Goal: Transaction & Acquisition: Purchase product/service

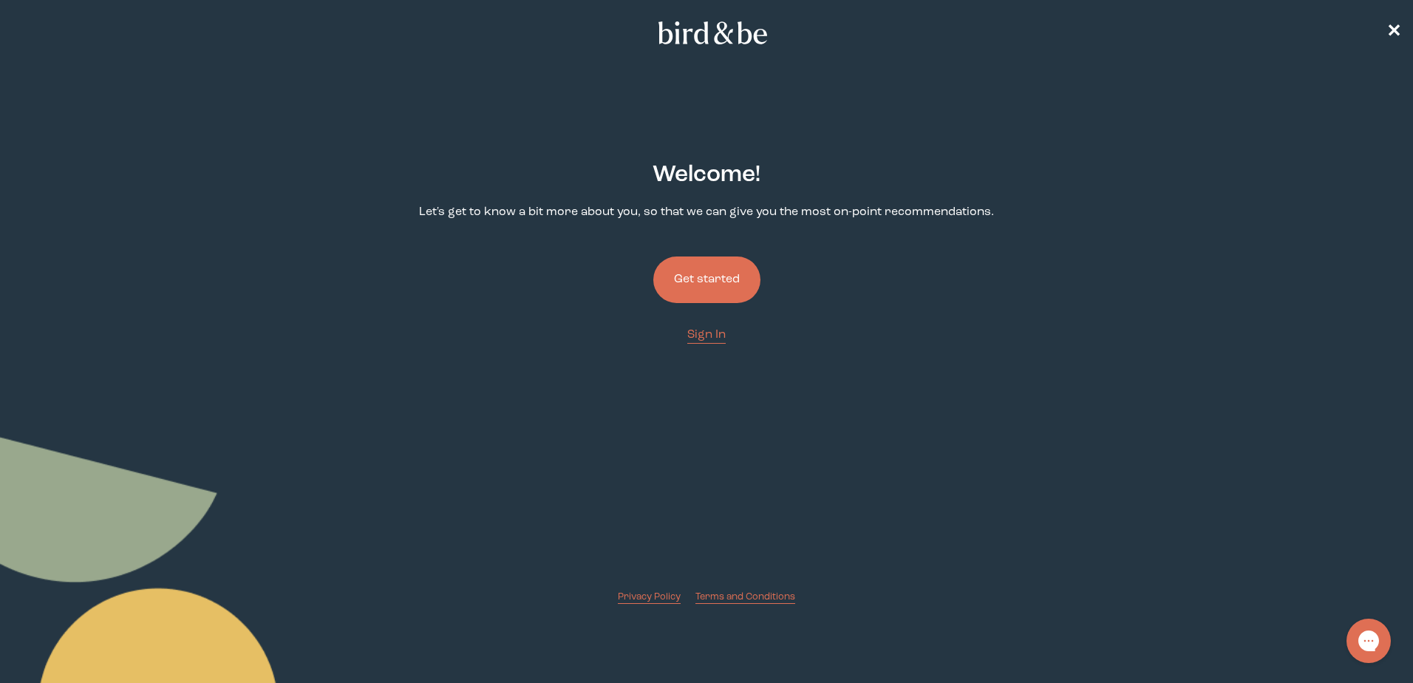
click at [719, 270] on button "Get started" at bounding box center [706, 279] width 107 height 47
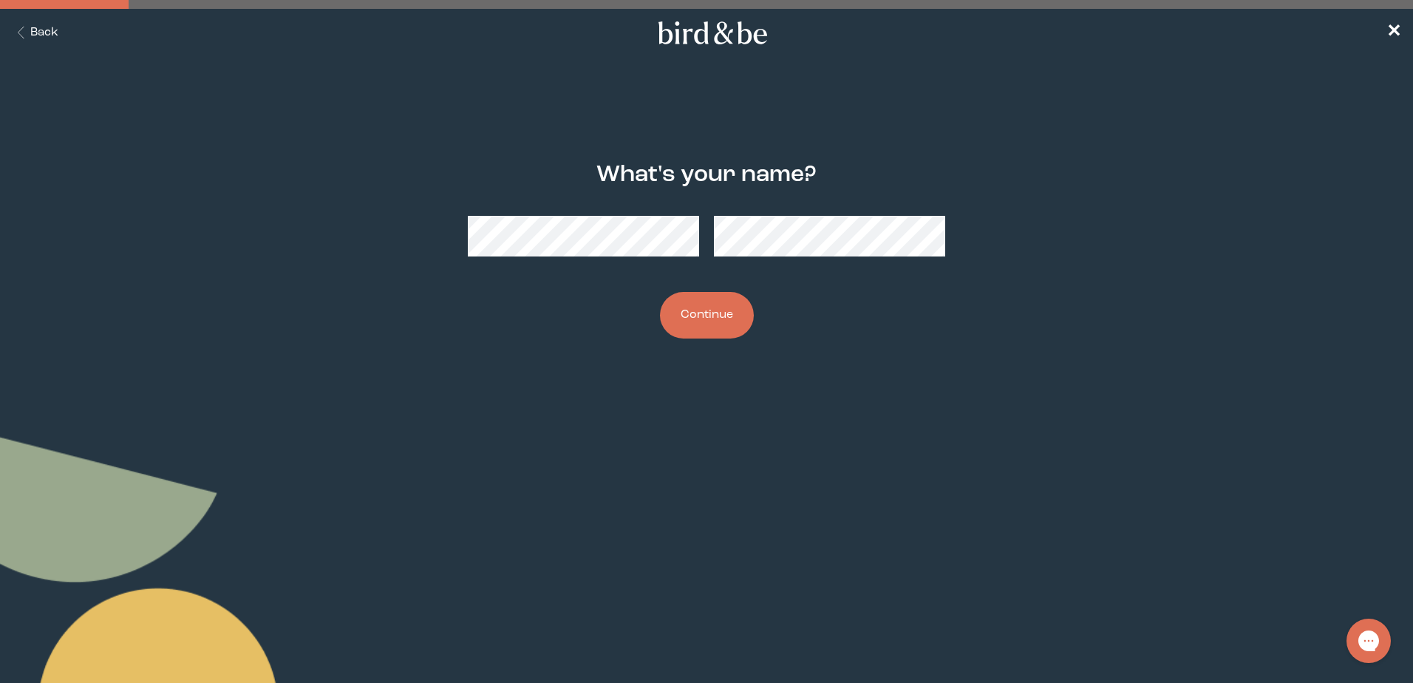
click at [701, 322] on button "Continue" at bounding box center [707, 315] width 94 height 47
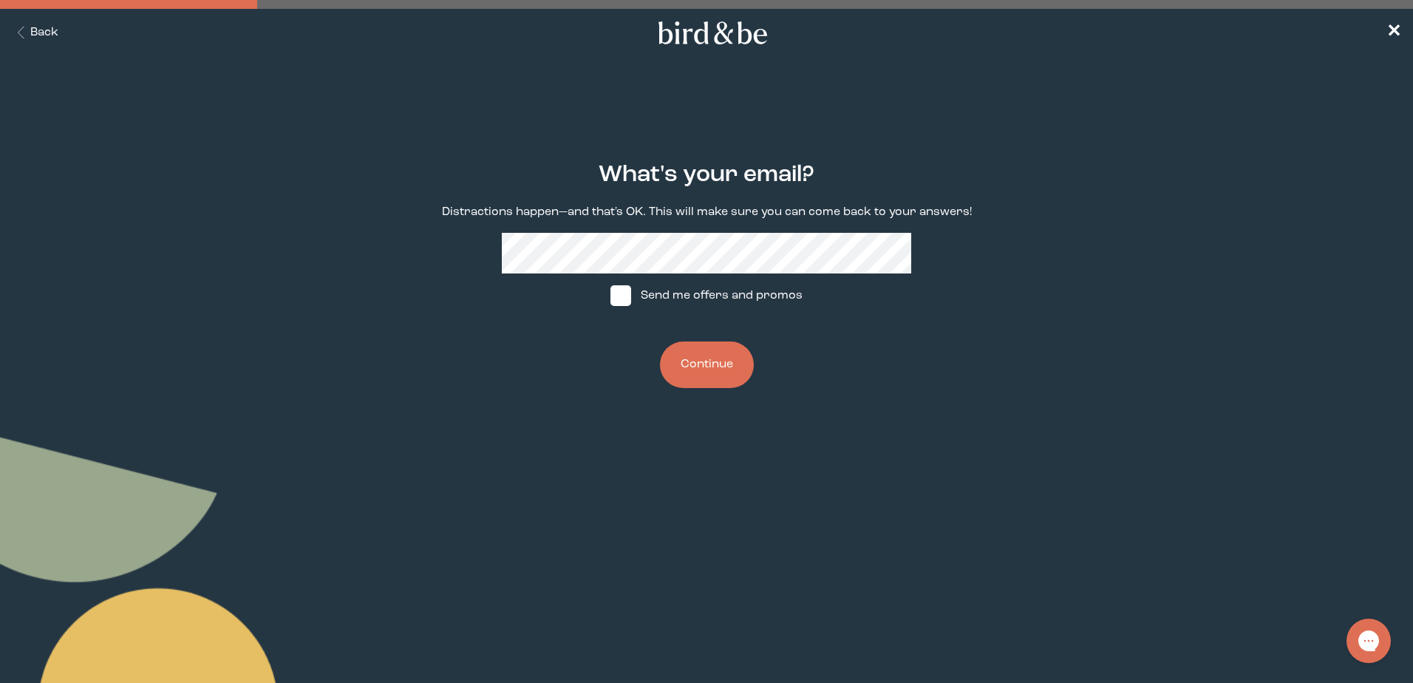
click at [723, 375] on button "Continue" at bounding box center [707, 364] width 94 height 47
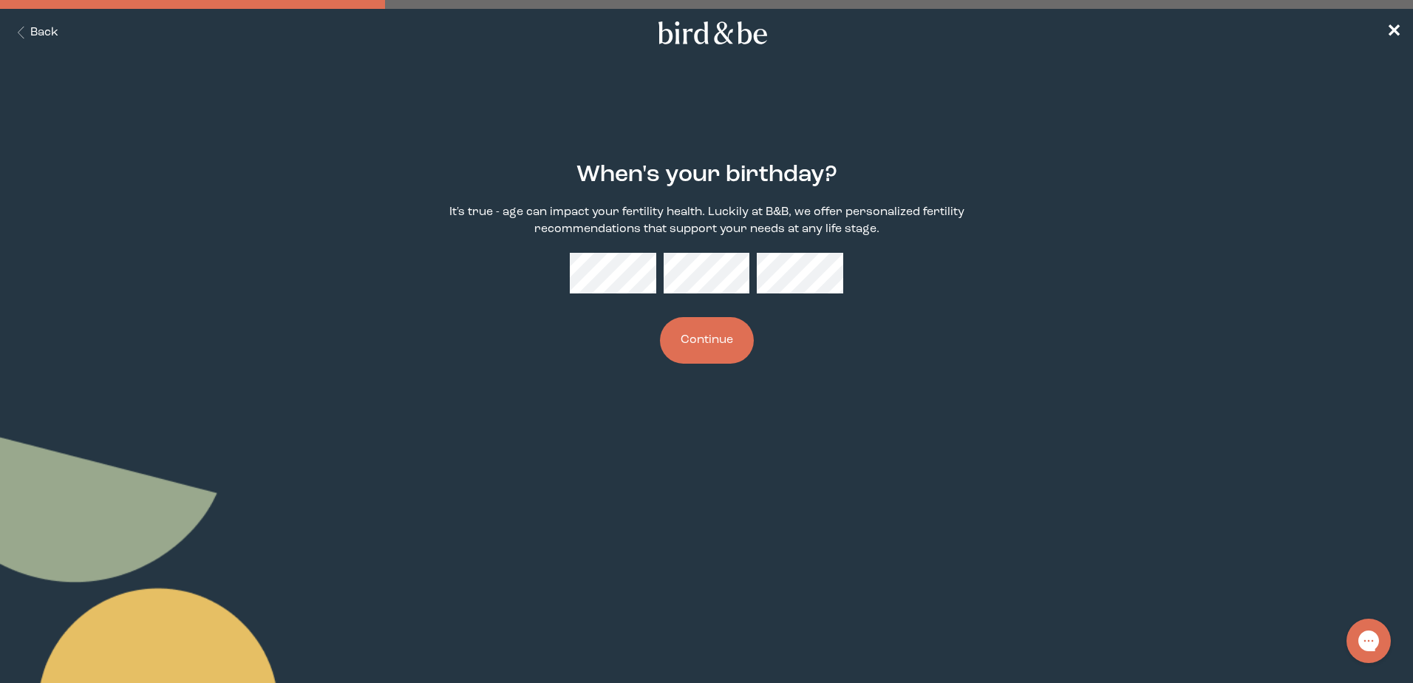
click at [712, 341] on button "Continue" at bounding box center [707, 340] width 94 height 47
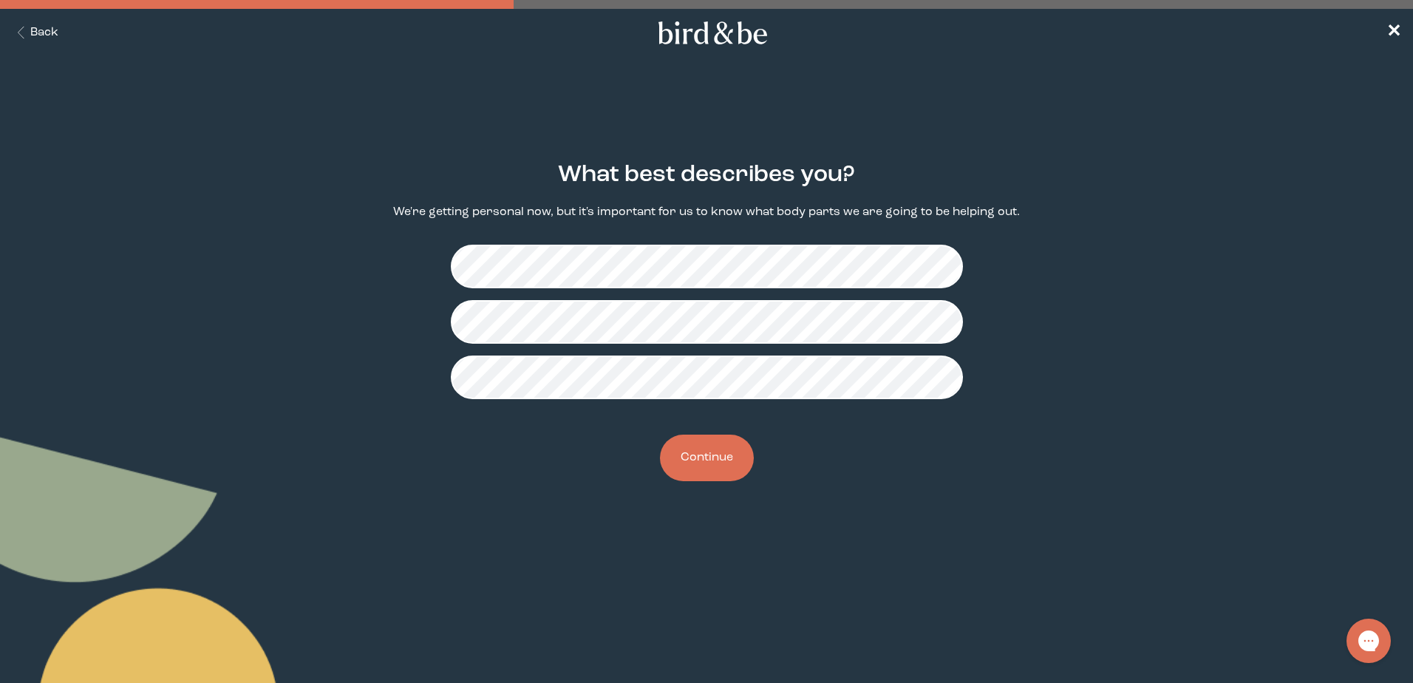
click at [714, 460] on button "Continue" at bounding box center [707, 458] width 94 height 47
click at [704, 452] on button "Continue" at bounding box center [707, 458] width 94 height 47
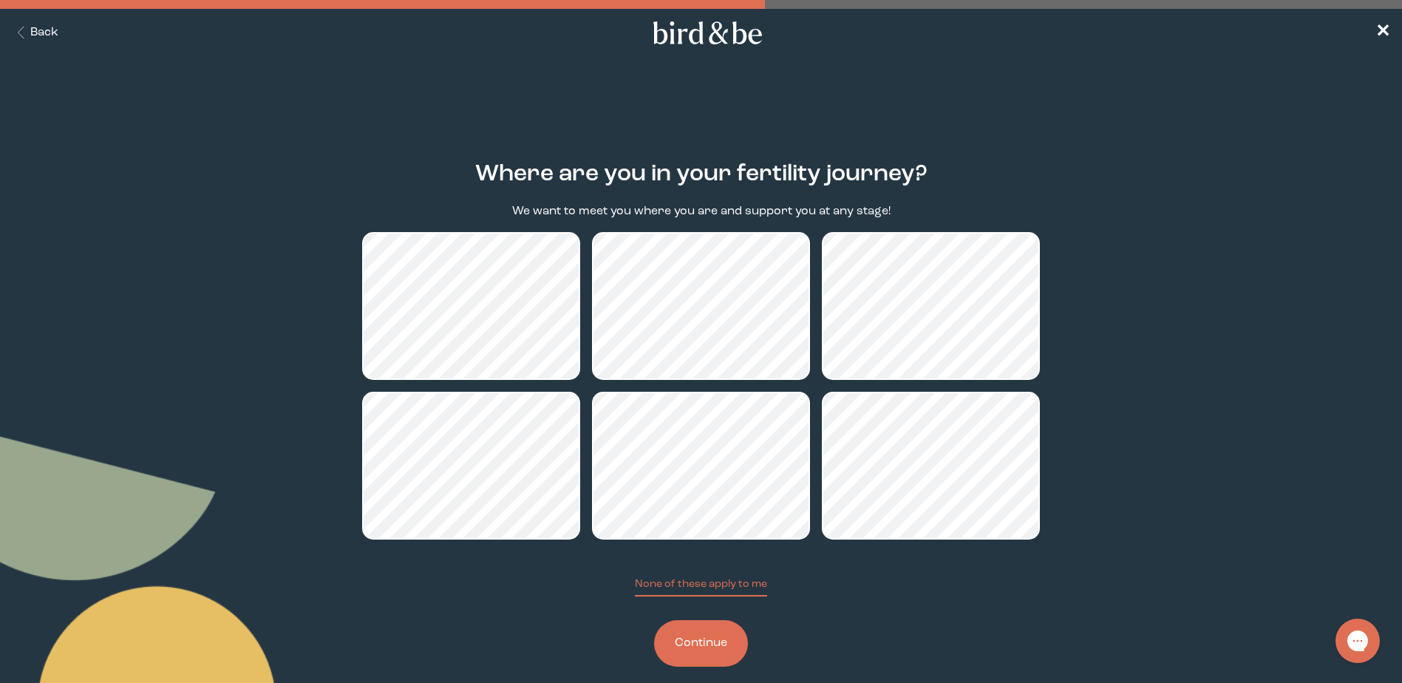
click at [704, 644] on button "Continue" at bounding box center [701, 643] width 94 height 47
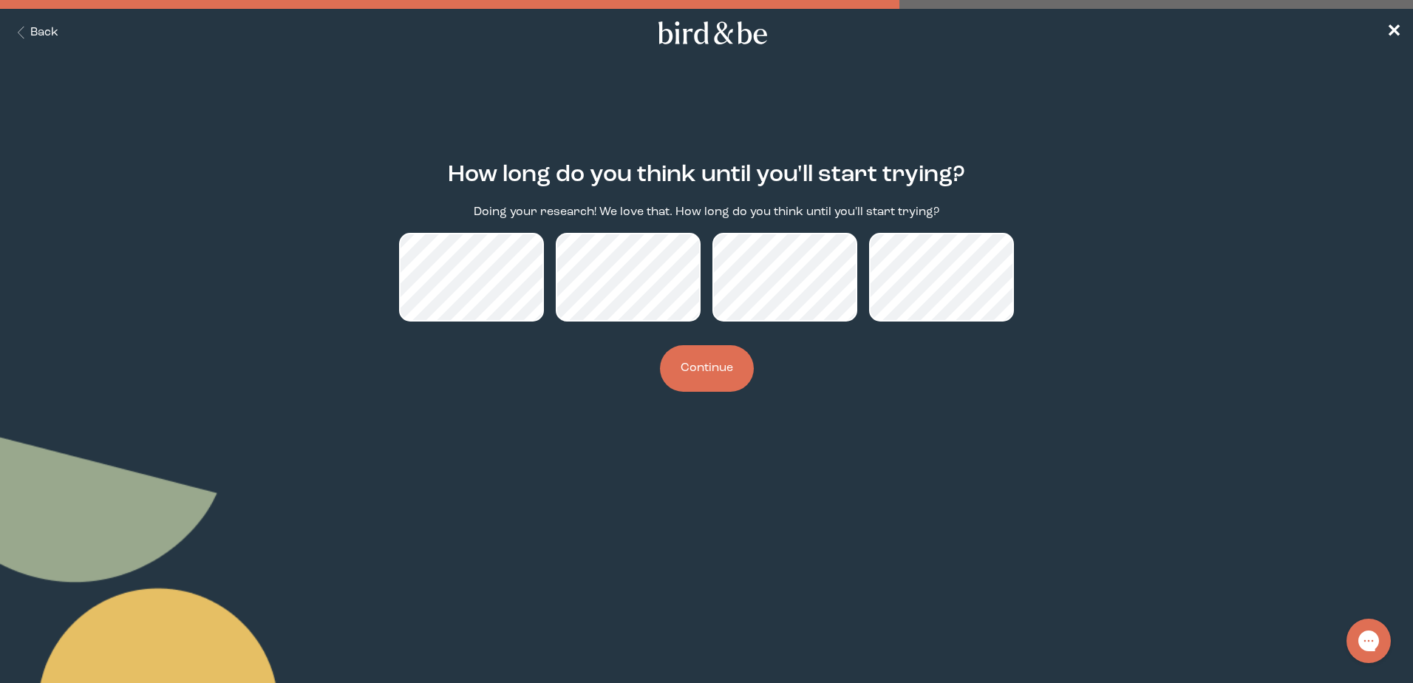
click at [697, 375] on button "Continue" at bounding box center [707, 368] width 94 height 47
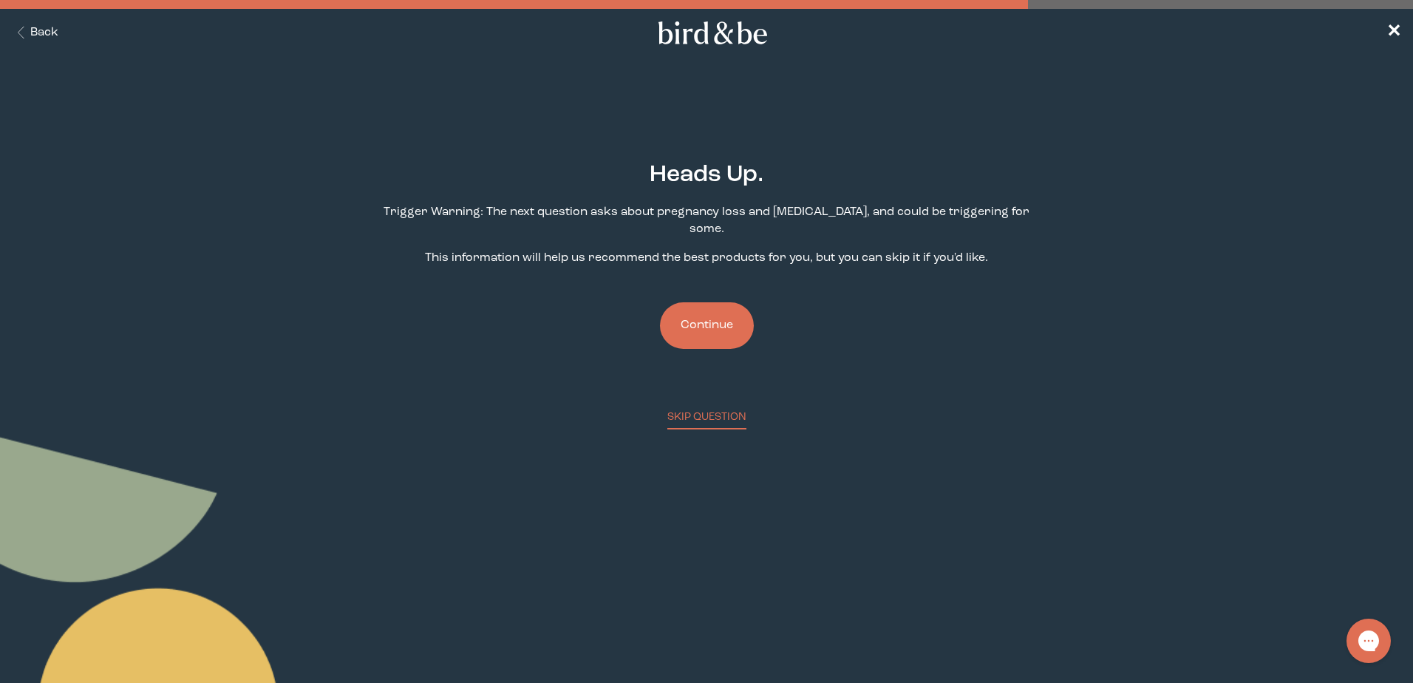
click at [658, 208] on p "Trigger Warning: The next question asks about pregnancy loss and [MEDICAL_DATA]…" at bounding box center [706, 221] width 683 height 34
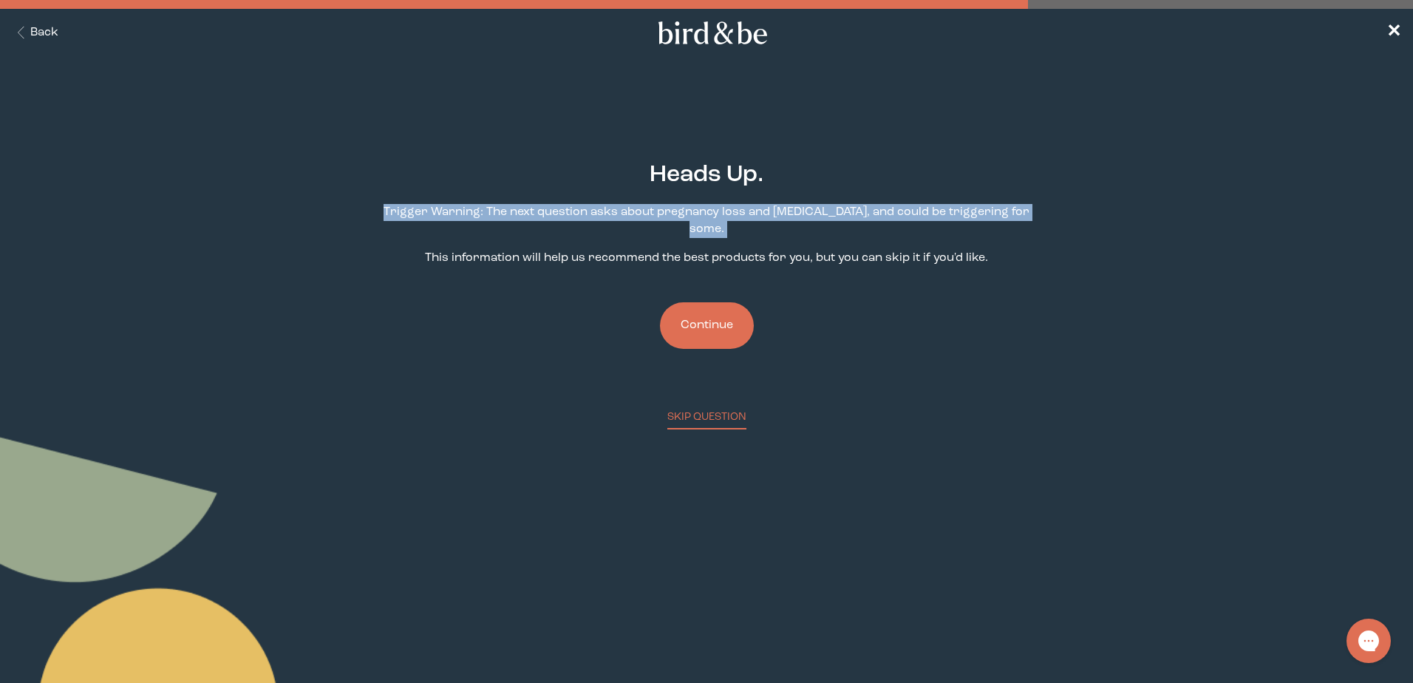
click at [658, 208] on p "Trigger Warning: The next question asks about pregnancy loss and [MEDICAL_DATA]…" at bounding box center [706, 221] width 683 height 34
drag, startPoint x: 658, startPoint y: 208, endPoint x: 668, endPoint y: 219, distance: 15.2
click at [668, 219] on p "Trigger Warning: The next question asks about pregnancy loss and [MEDICAL_DATA]…" at bounding box center [706, 221] width 683 height 34
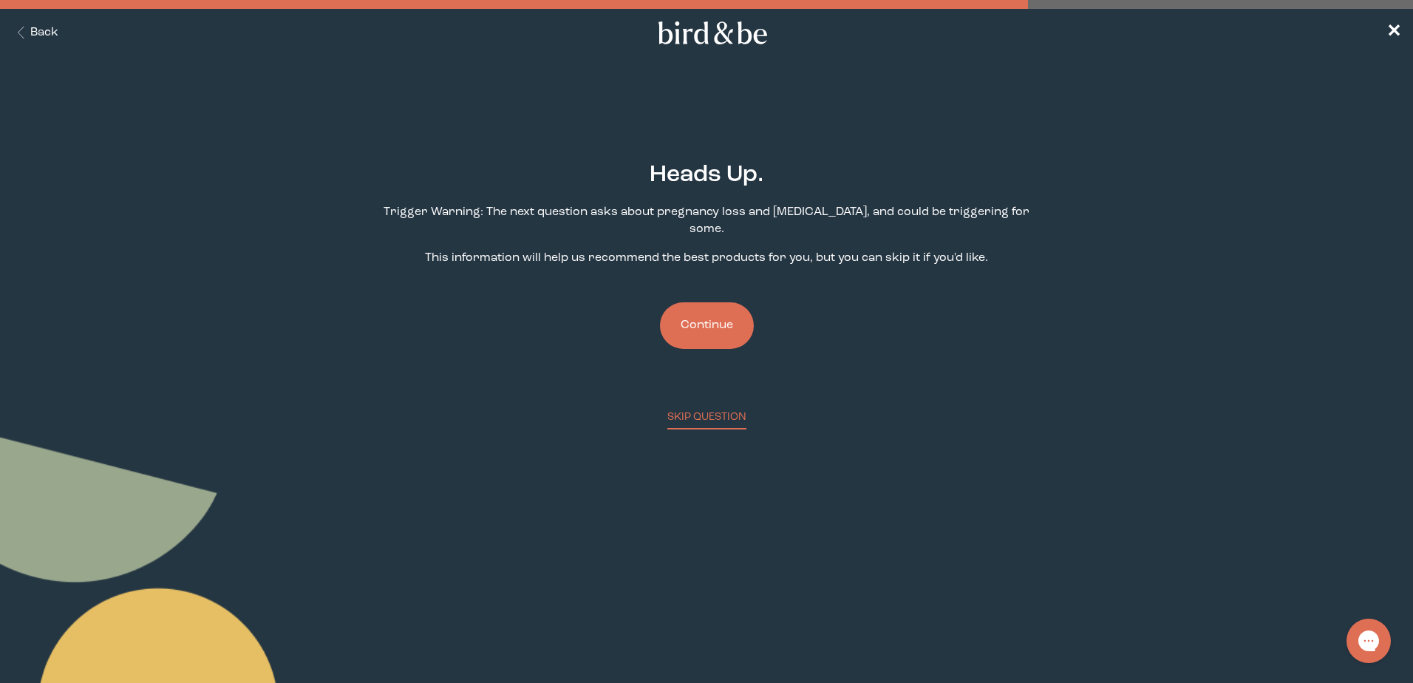
click at [705, 302] on button "Continue" at bounding box center [707, 325] width 94 height 47
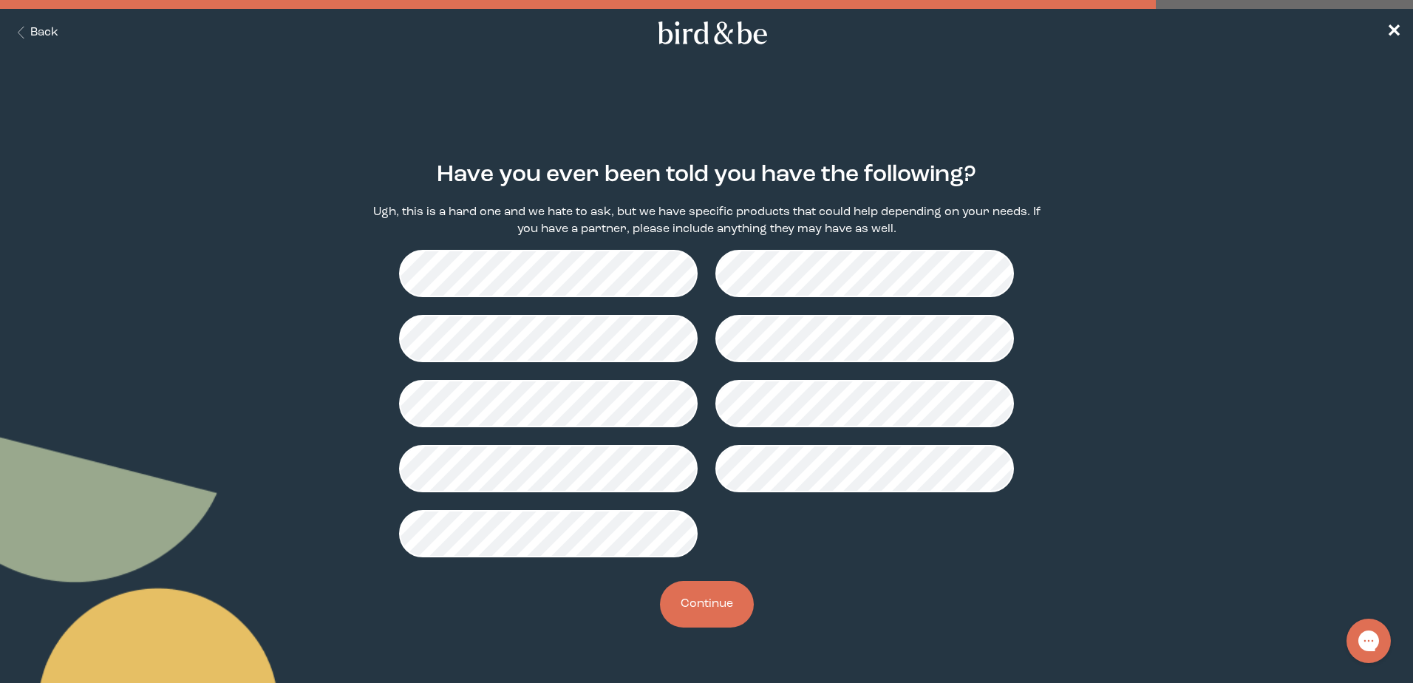
click at [708, 607] on button "Continue" at bounding box center [707, 604] width 94 height 47
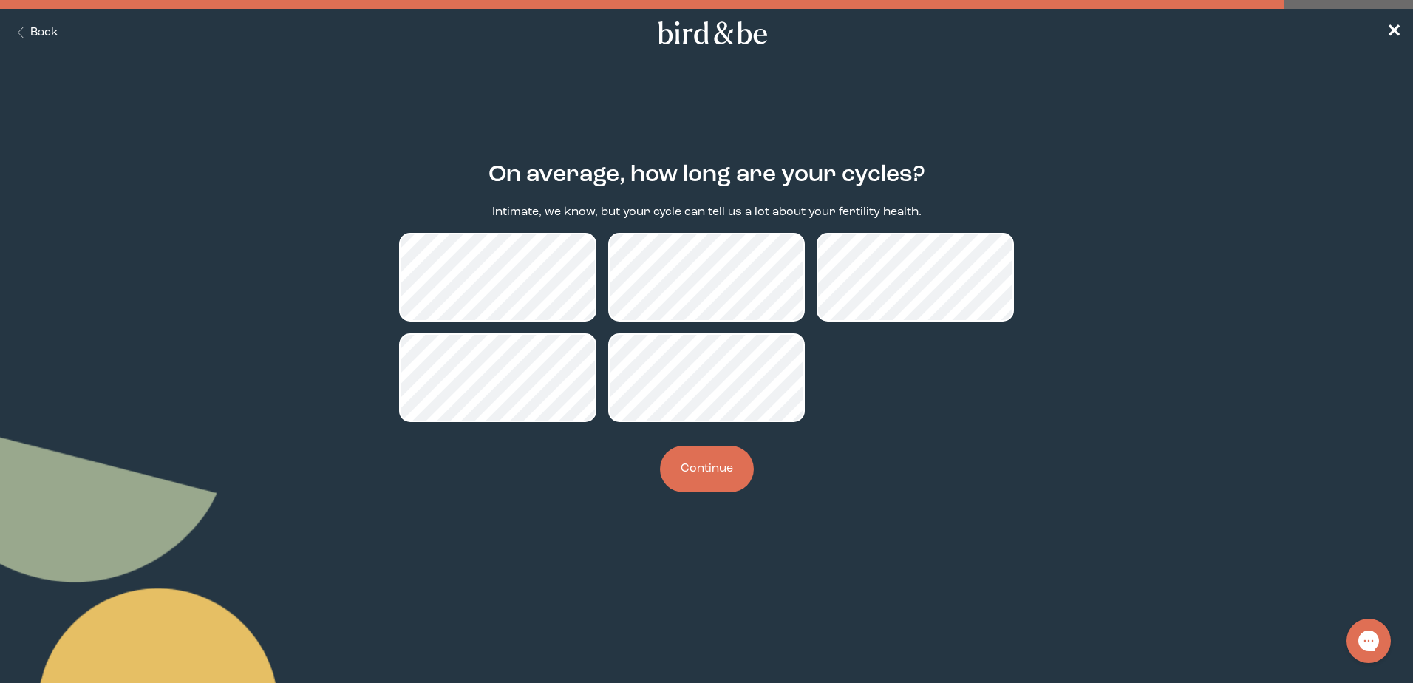
click at [715, 480] on button "Continue" at bounding box center [707, 469] width 94 height 47
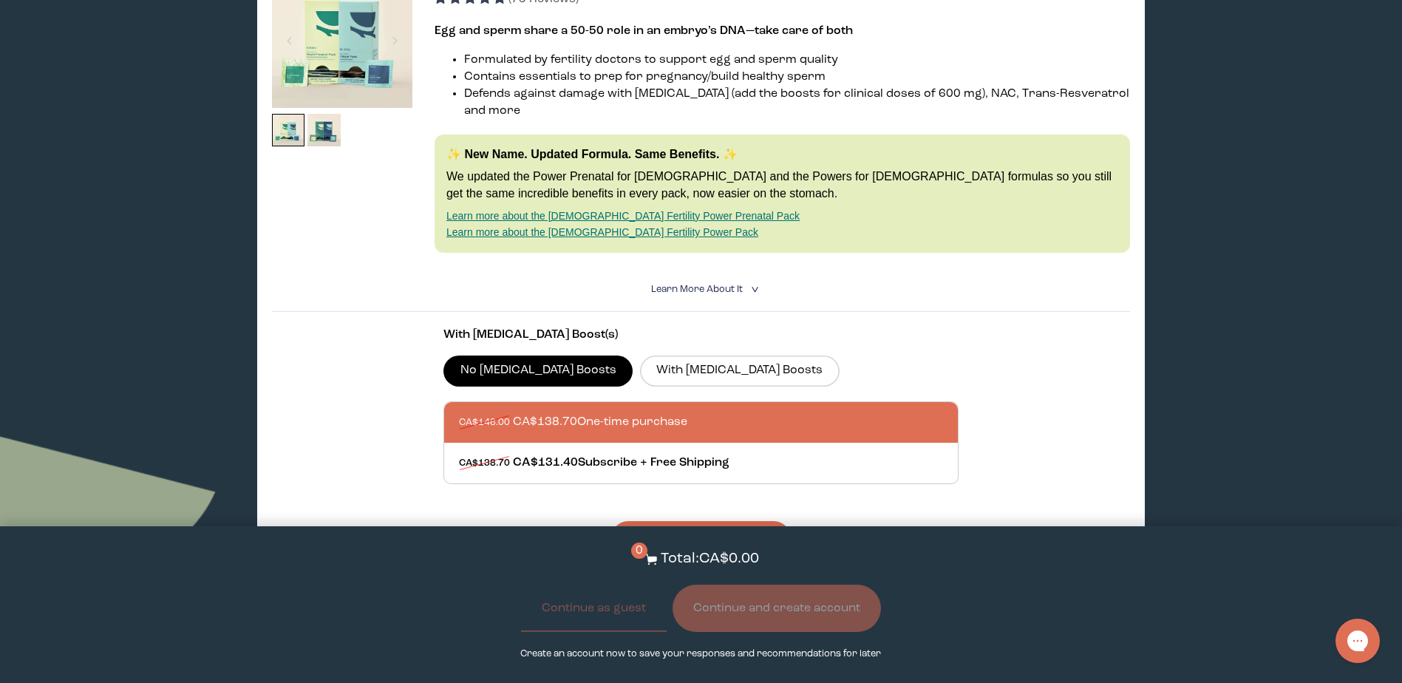
scroll to position [288, 0]
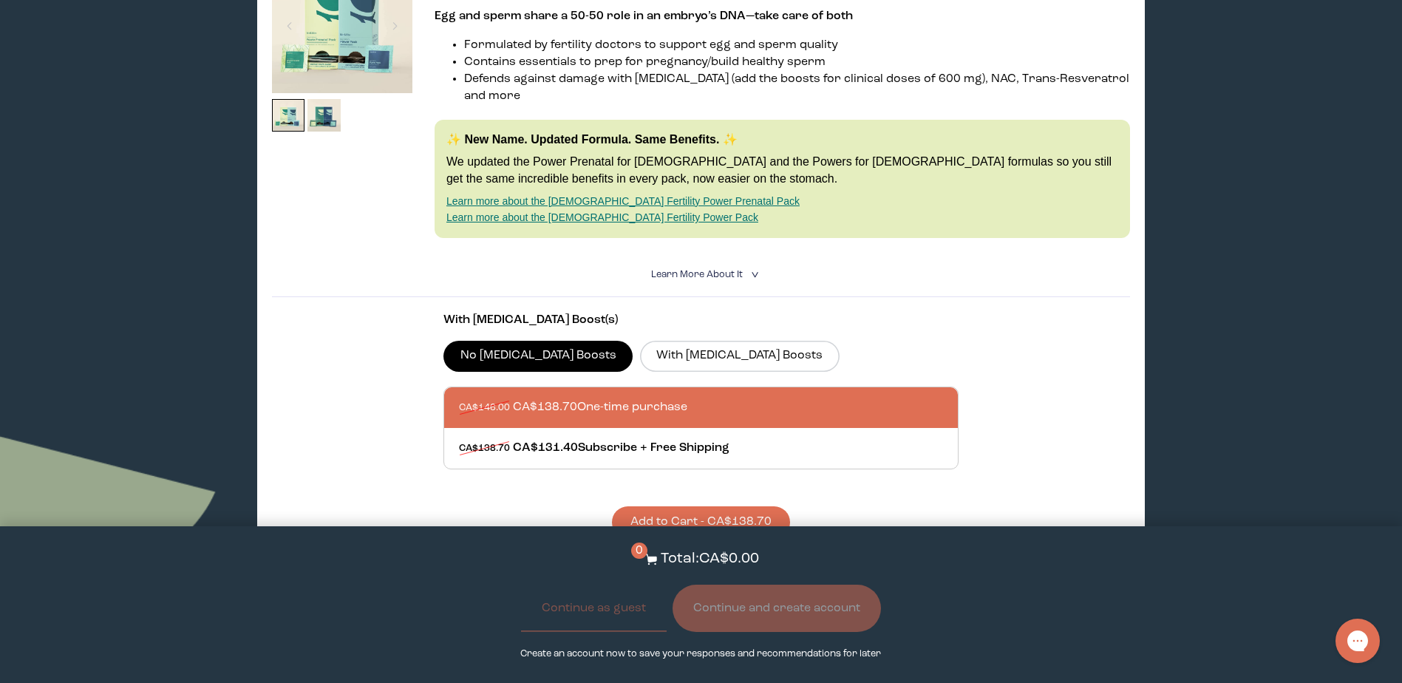
click at [756, 506] on button "Add to Cart - CA$138.70" at bounding box center [701, 522] width 178 height 32
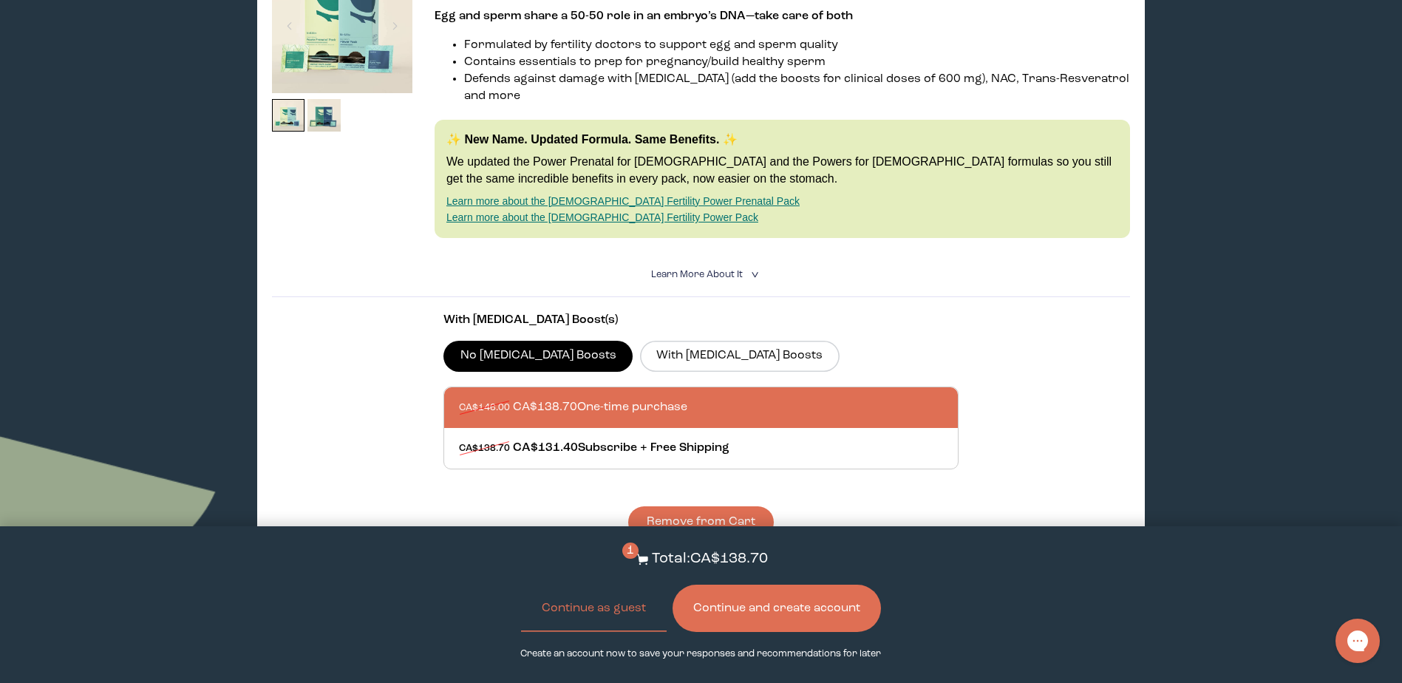
click at [789, 603] on button "Continue and create account" at bounding box center [777, 608] width 208 height 47
